Goal: Information Seeking & Learning: Check status

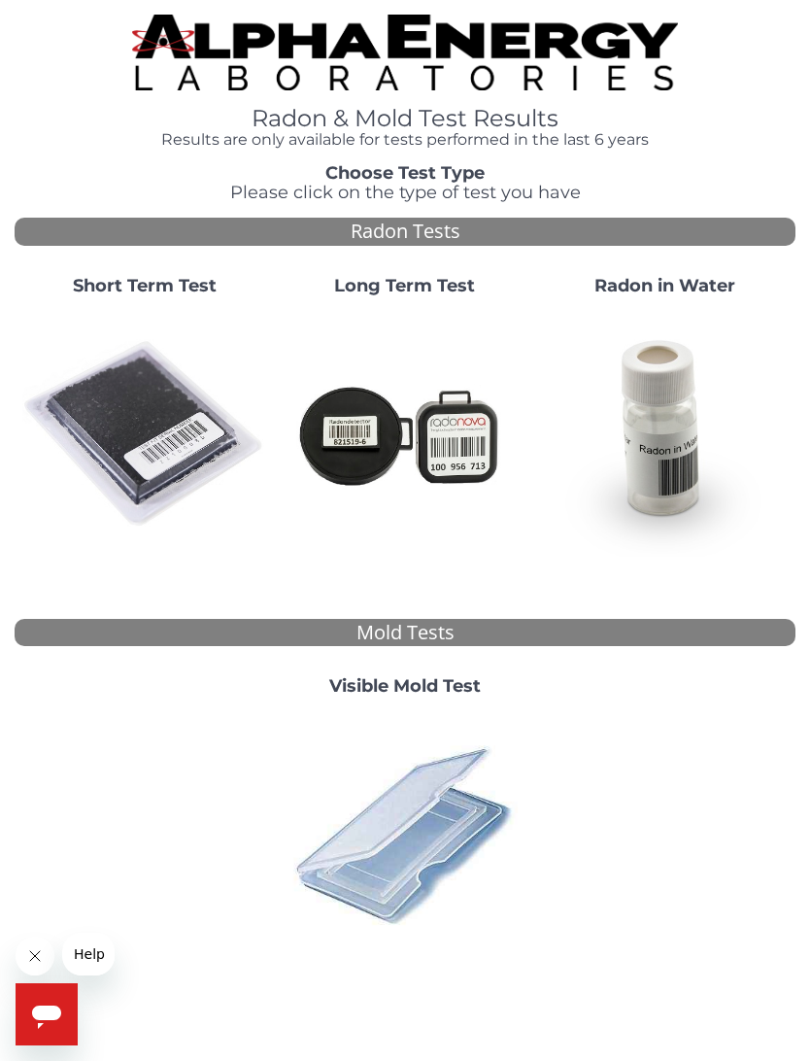
scroll to position [60, 0]
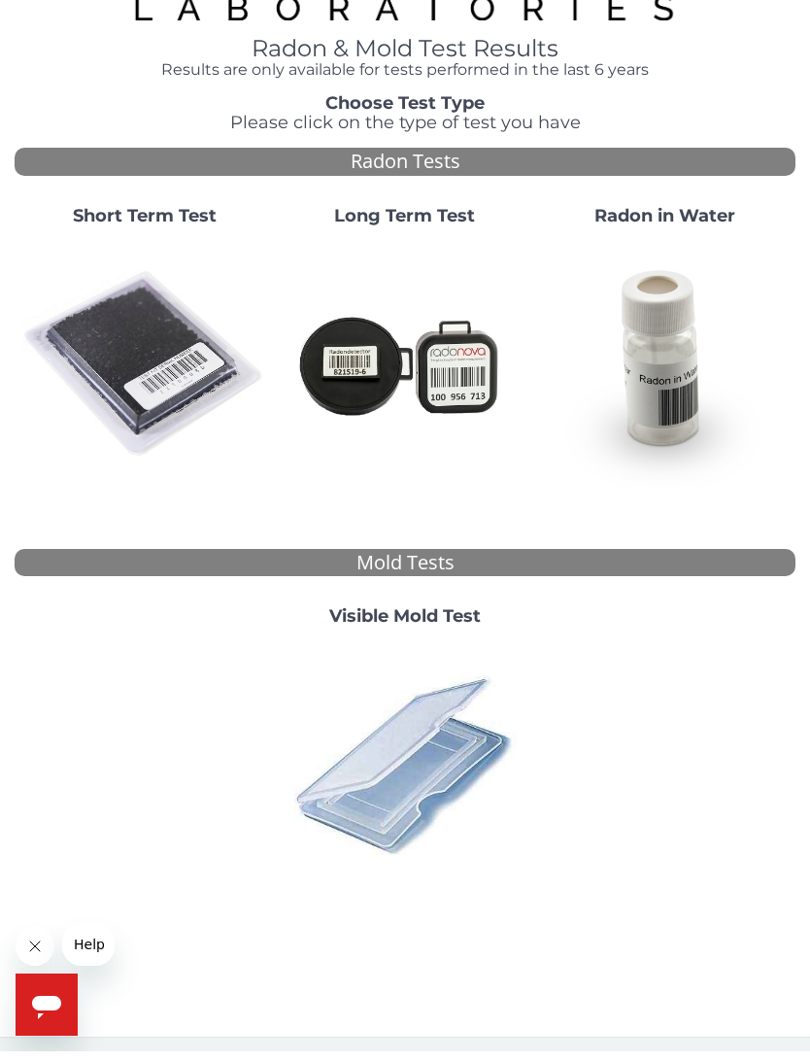
click at [184, 382] on img at bounding box center [144, 374] width 245 height 245
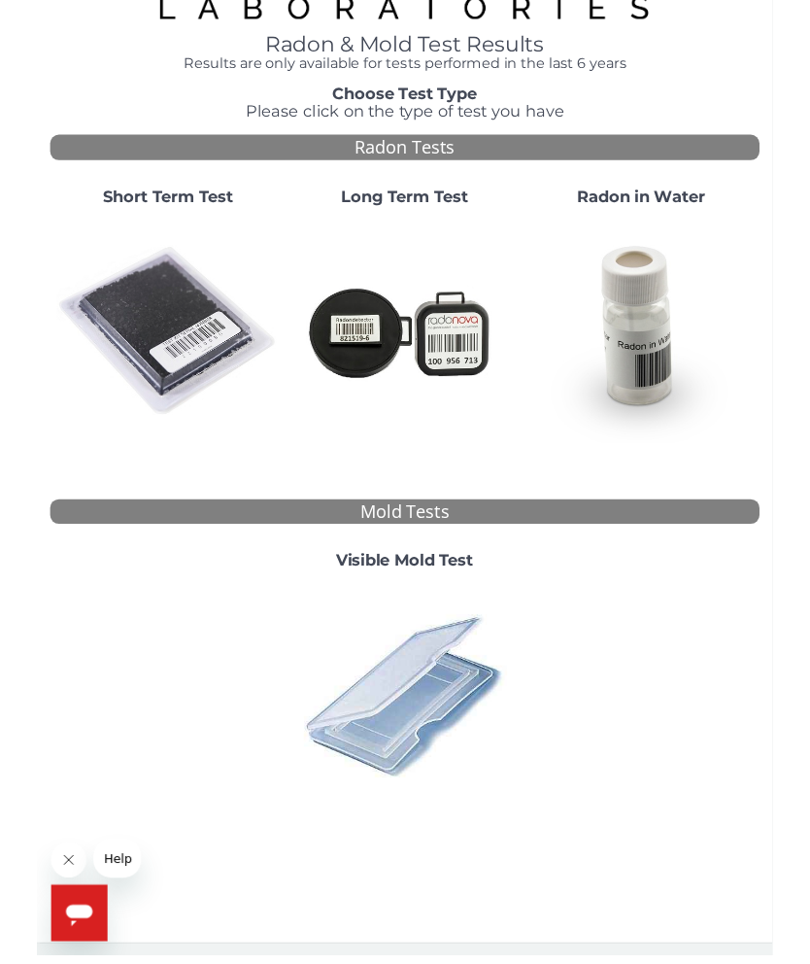
scroll to position [0, 0]
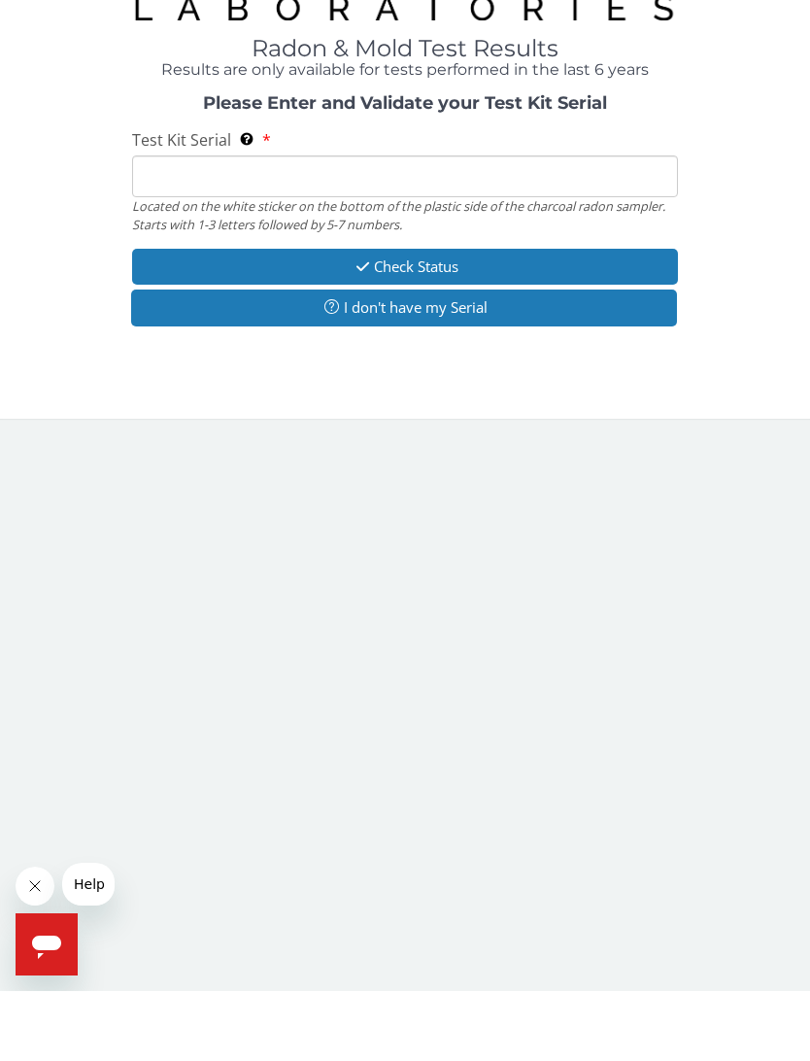
click at [443, 225] on input "Test Kit Serial Located on the white sticker on the bottom of the plastic side …" at bounding box center [405, 246] width 547 height 42
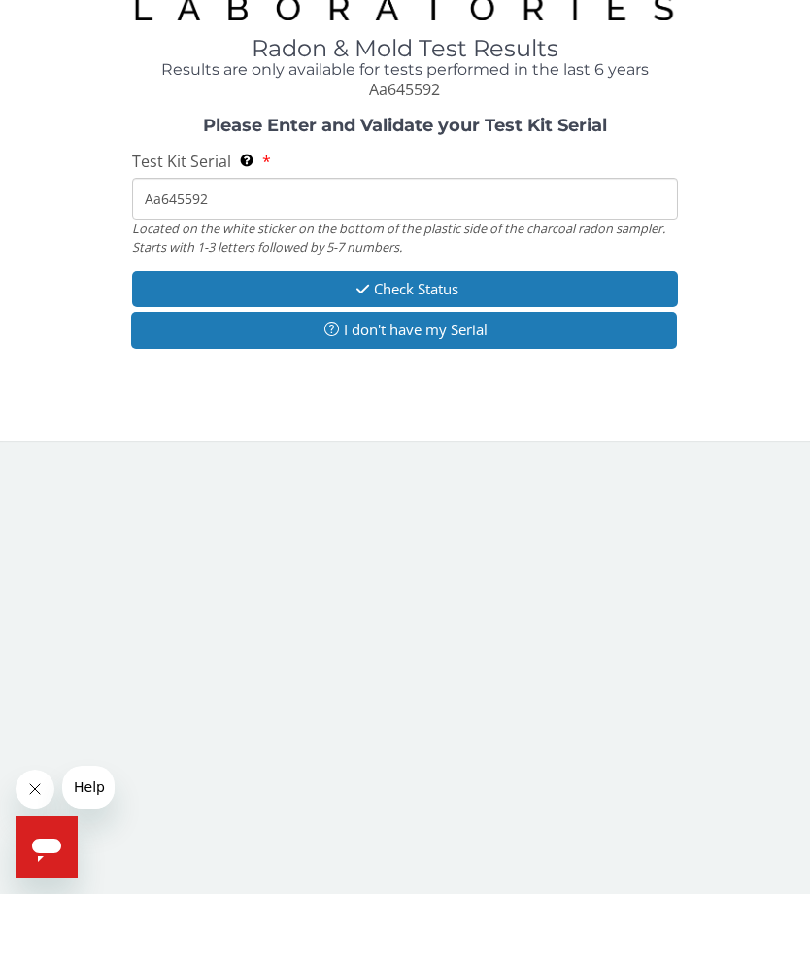
type input "Aa645592"
click at [454, 341] on button "Check Status" at bounding box center [405, 359] width 547 height 36
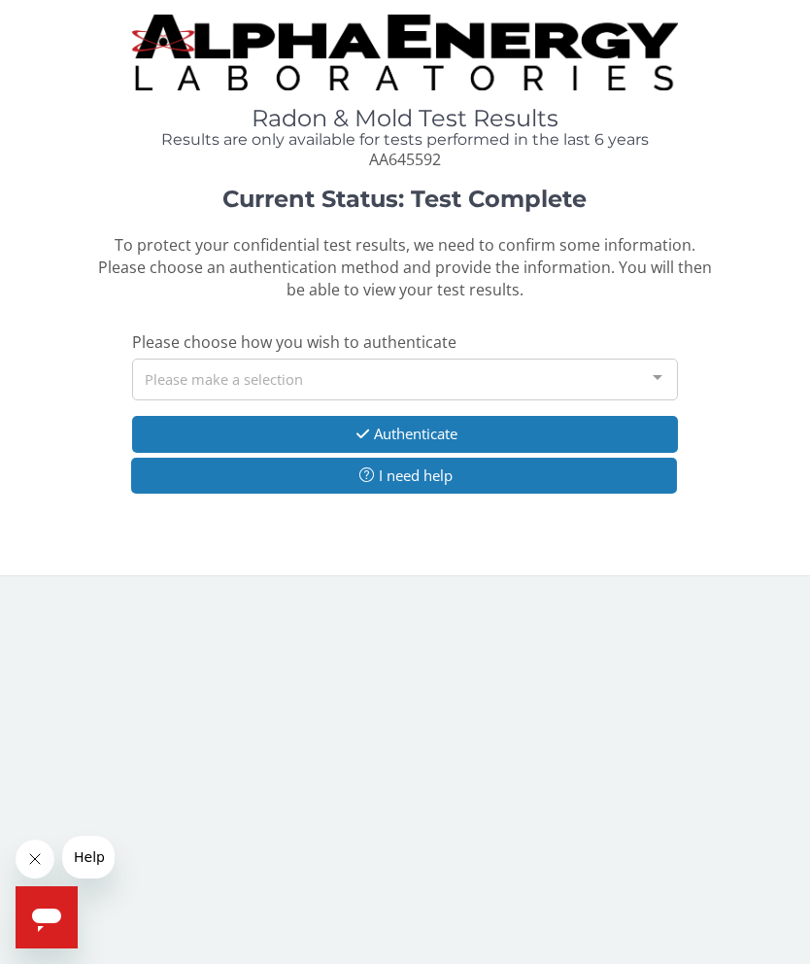
click at [606, 380] on div "Please make a selection" at bounding box center [405, 379] width 547 height 42
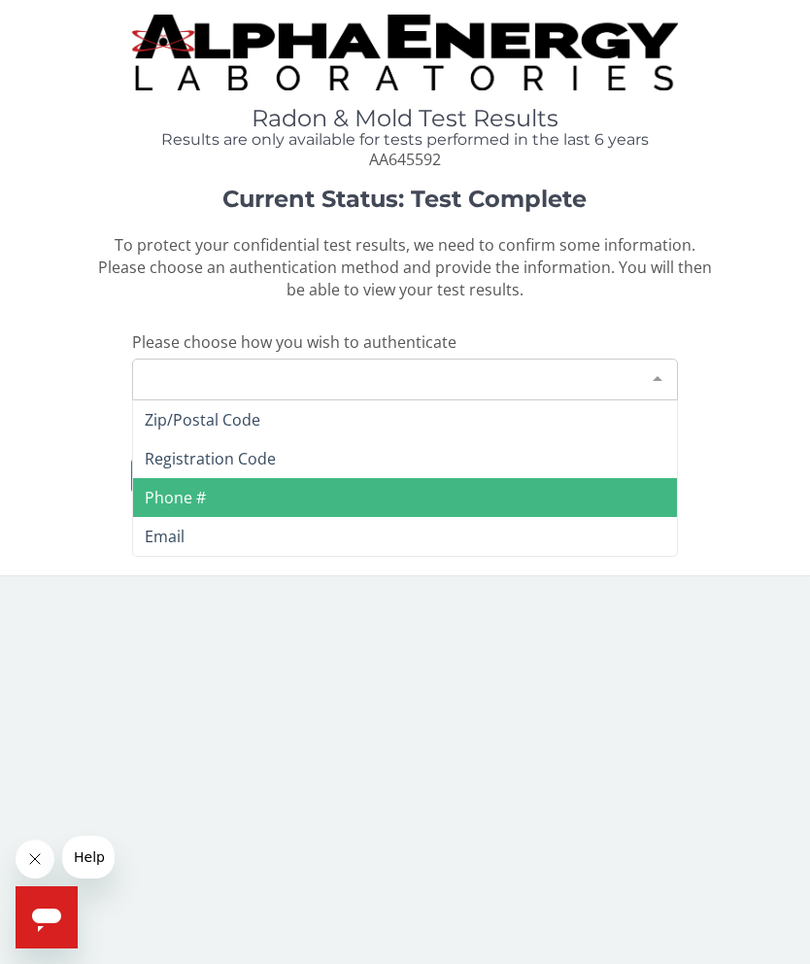
click at [205, 506] on span "Phone #" at bounding box center [405, 497] width 545 height 39
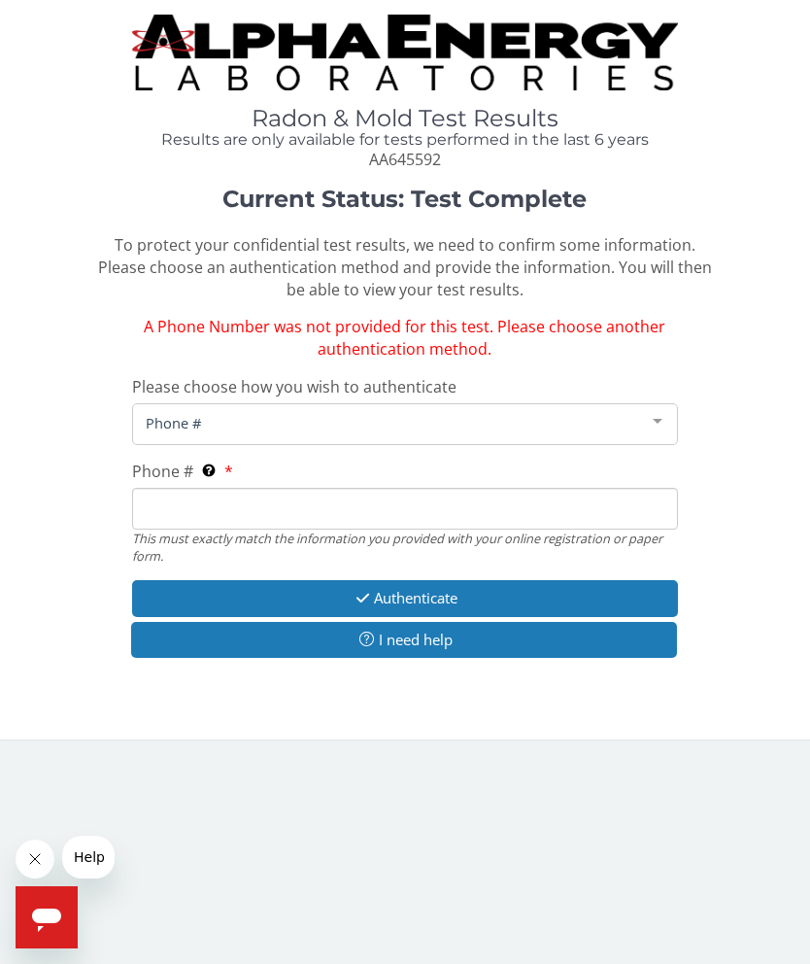
click at [378, 502] on input "Phone # This must exactly match the information you provided with your online r…" at bounding box center [405, 509] width 547 height 42
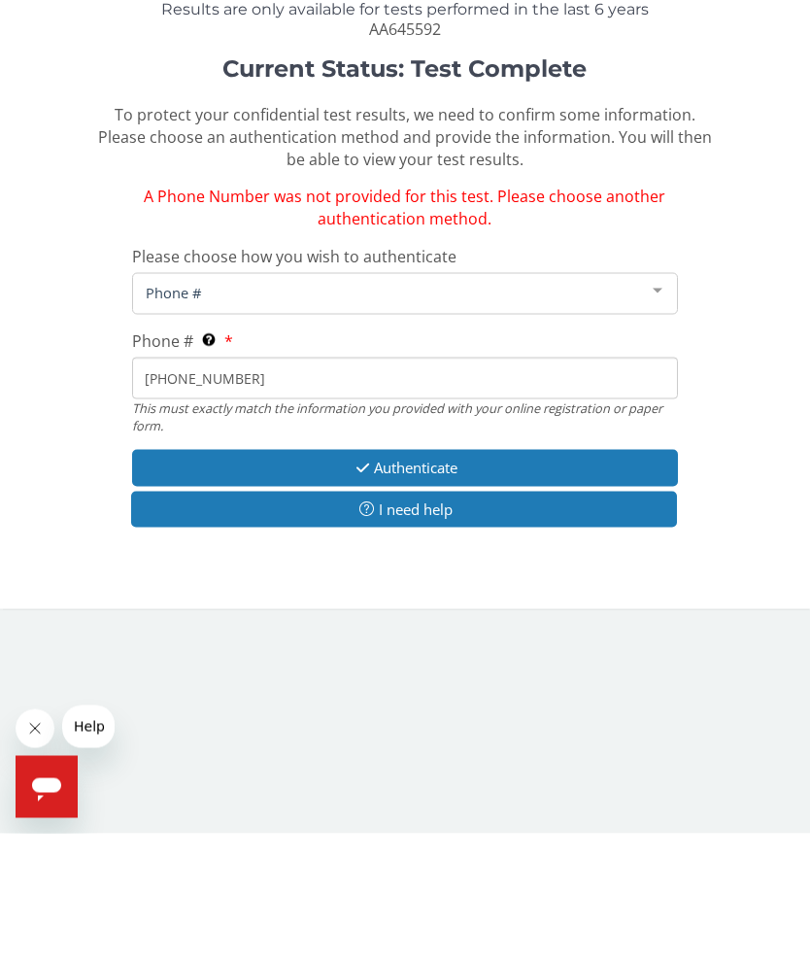
type input "[PHONE_NUMBER]"
click at [454, 580] on button "Authenticate" at bounding box center [405, 598] width 547 height 36
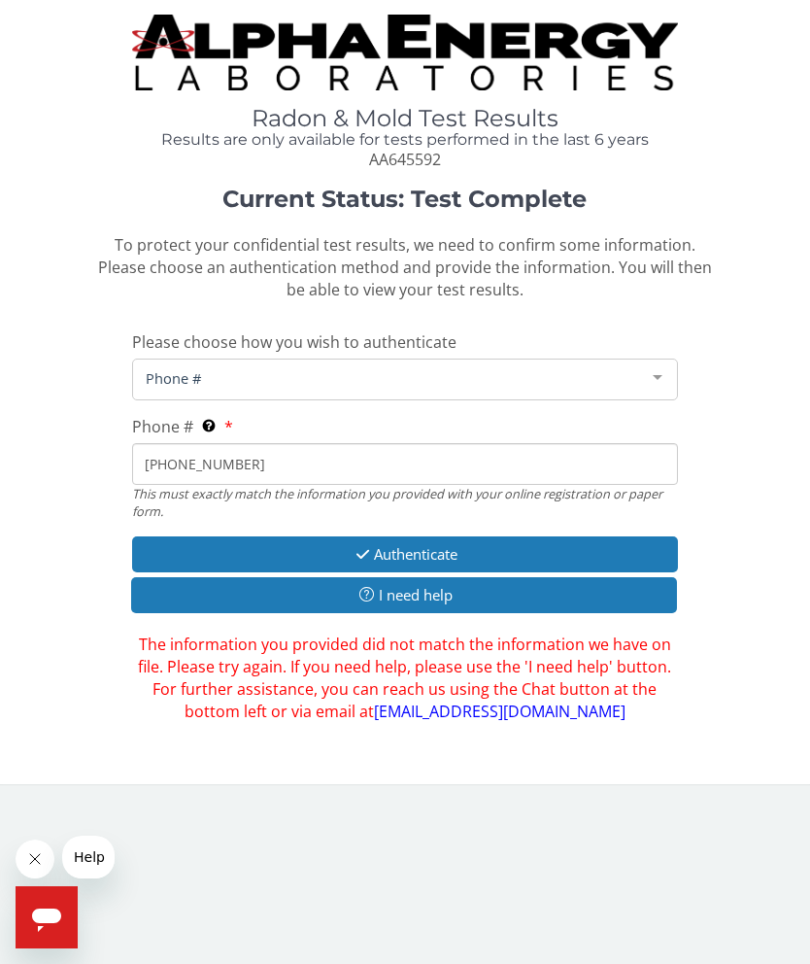
click at [425, 381] on span "Phone #" at bounding box center [390, 377] width 498 height 21
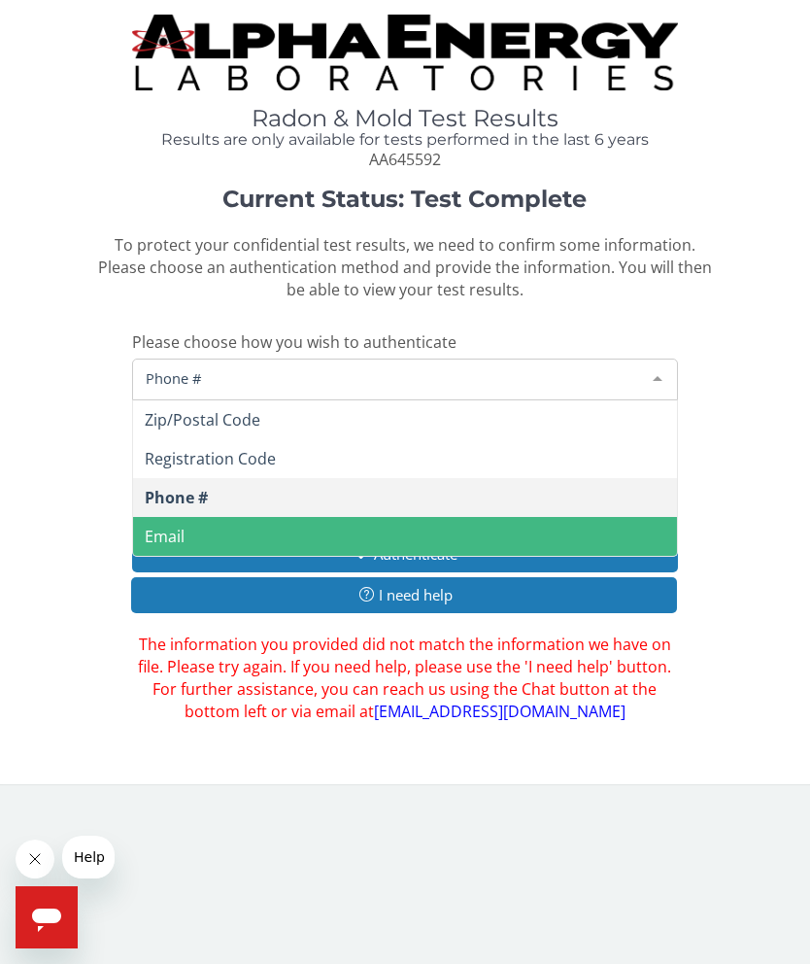
click at [274, 545] on span "Email" at bounding box center [405, 536] width 545 height 39
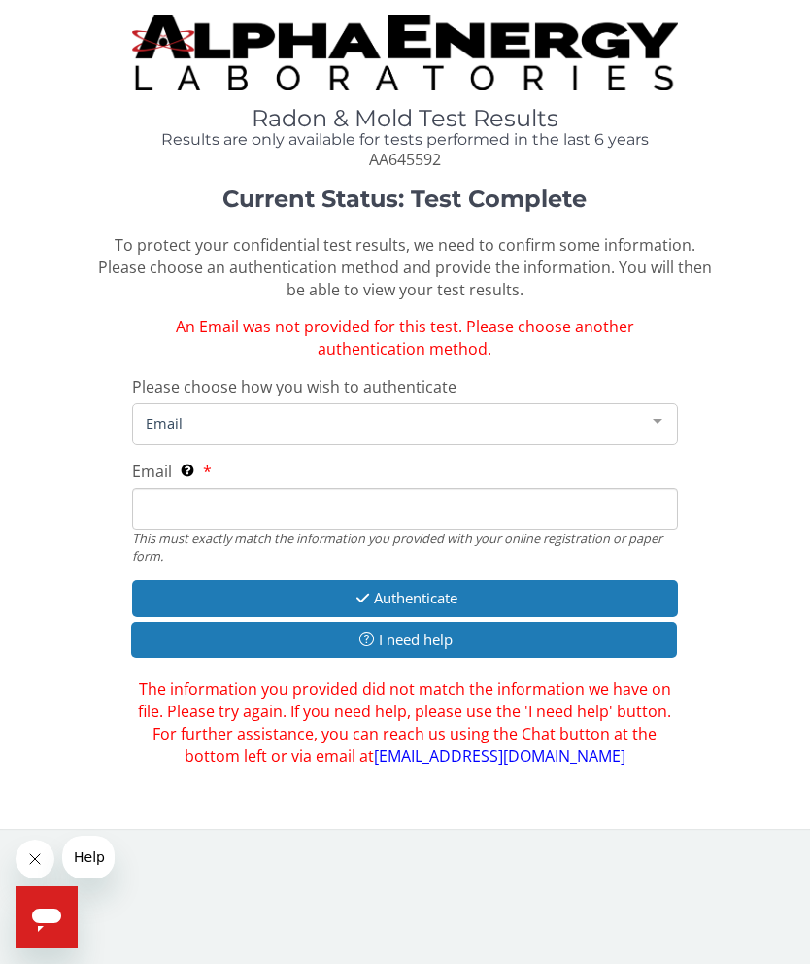
click at [346, 504] on input "Email This must exactly match the information you provided with your online reg…" at bounding box center [405, 509] width 547 height 42
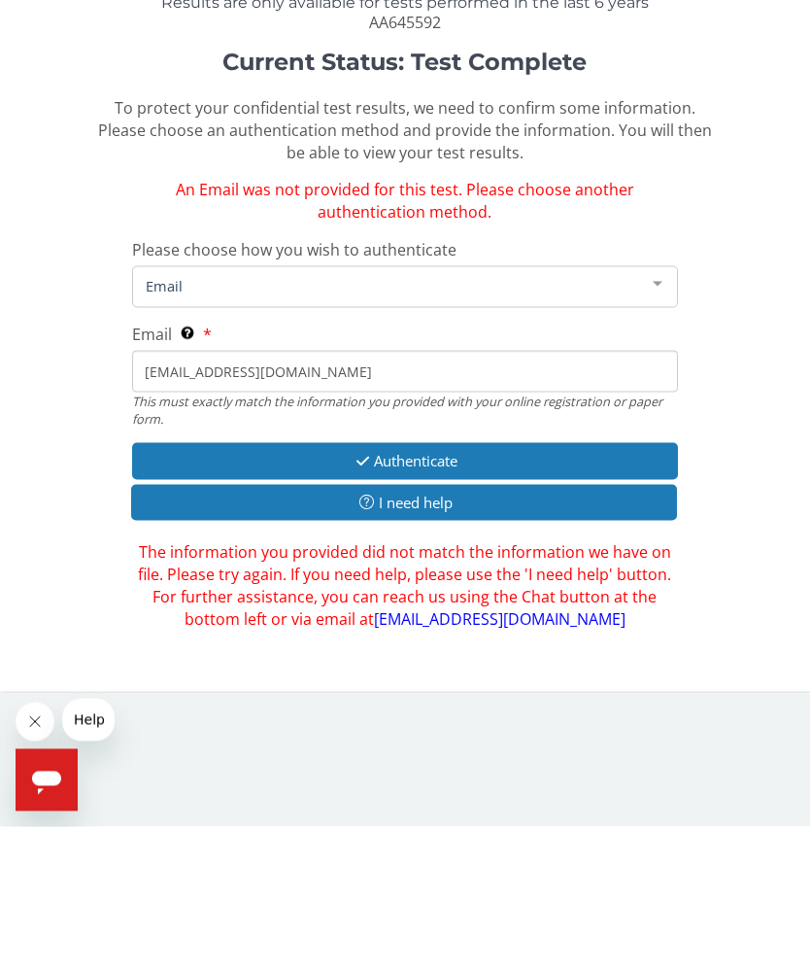
type input "[EMAIL_ADDRESS][DOMAIN_NAME]"
click at [460, 580] on button "Authenticate" at bounding box center [405, 598] width 547 height 36
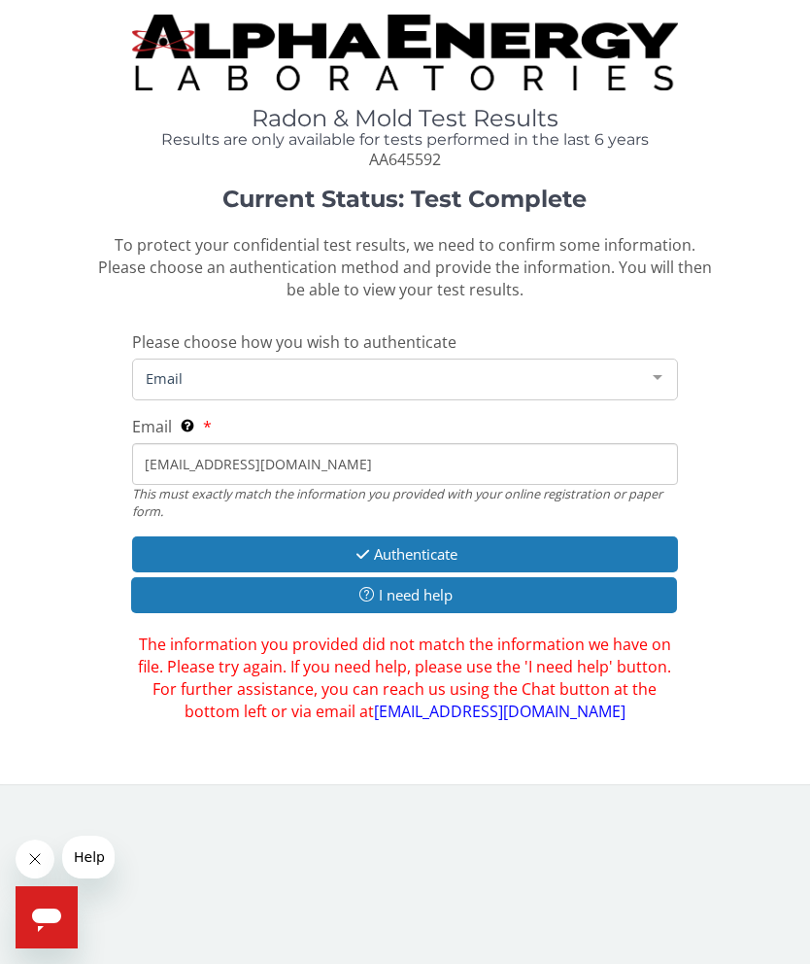
click at [464, 548] on button "Authenticate" at bounding box center [405, 554] width 547 height 36
